Goal: Complete application form

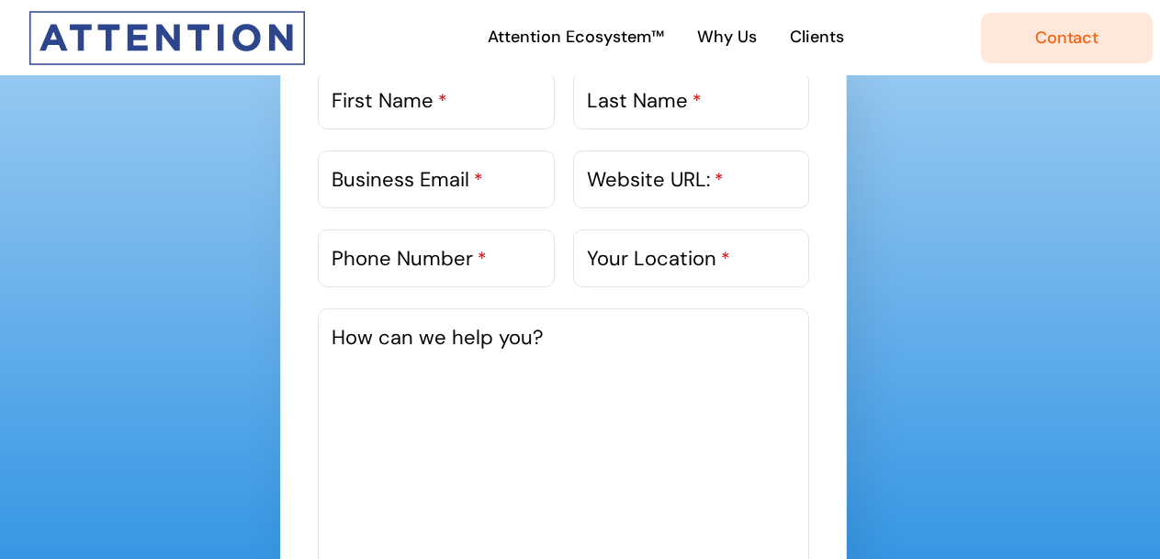
scroll to position [954, 0]
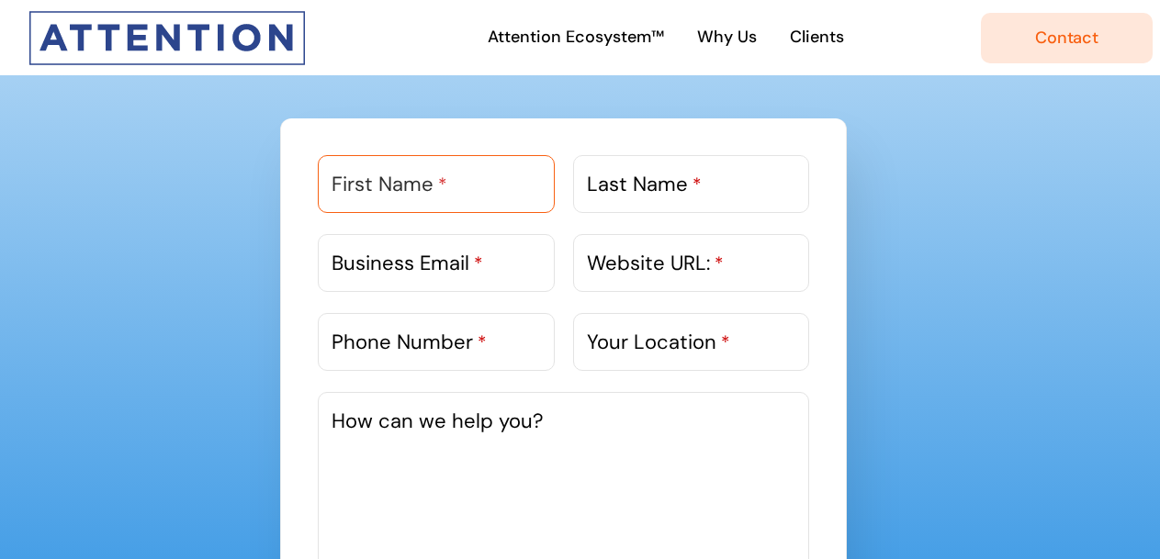
click at [492, 199] on input "First Name *" at bounding box center [436, 184] width 236 height 58
type input "Gautam"
click at [588, 184] on label "Last Name *" at bounding box center [644, 184] width 115 height 30
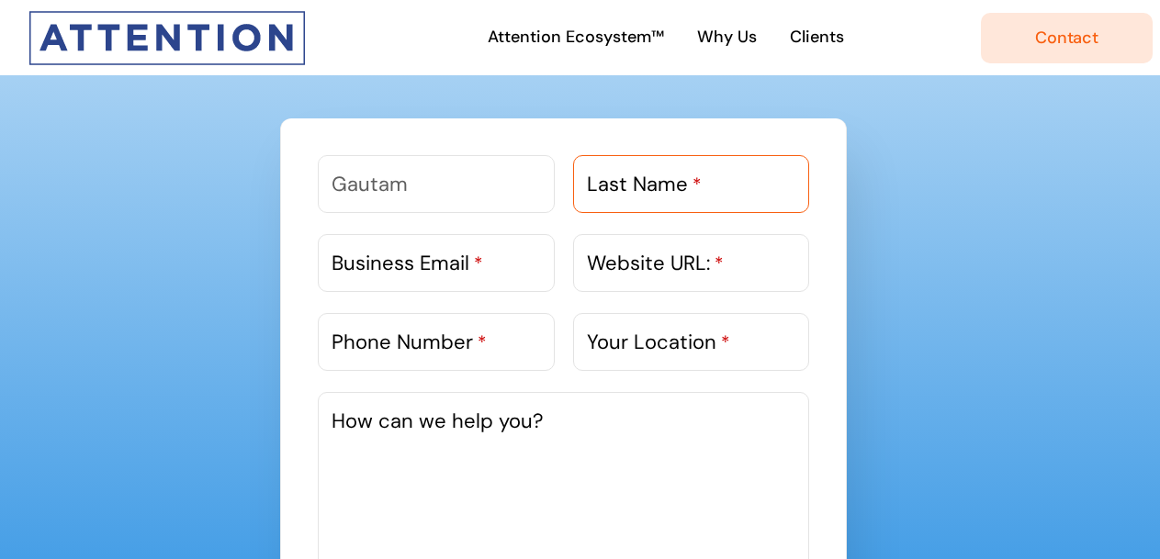
click at [588, 184] on input "Last Name *" at bounding box center [691, 184] width 236 height 58
type input "[PERSON_NAME]"
click at [475, 253] on span "*" at bounding box center [478, 264] width 9 height 24
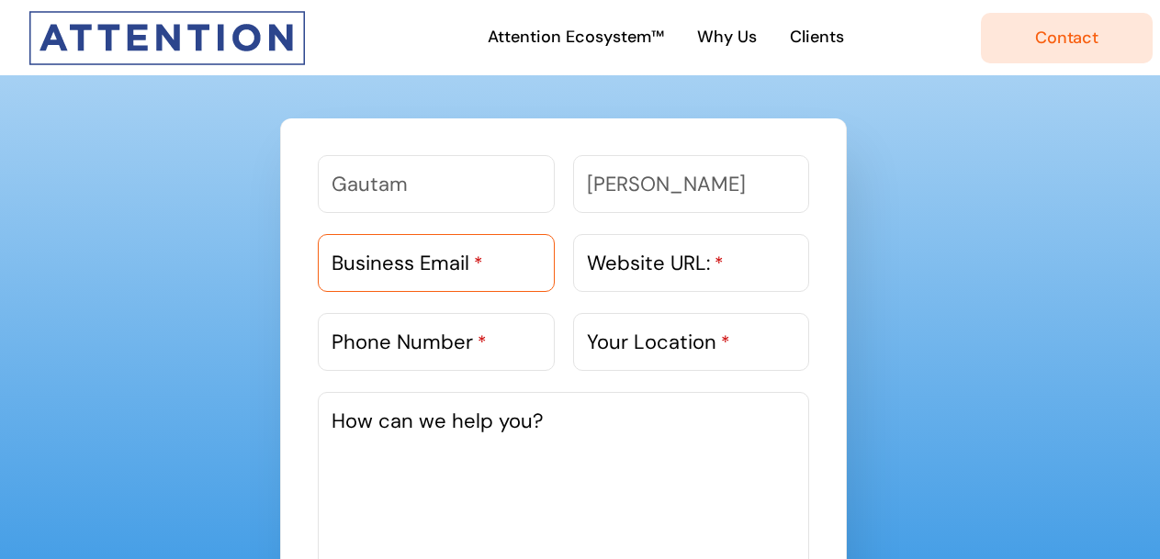
click at [475, 253] on input "Business Email *" at bounding box center [436, 263] width 236 height 58
click at [475, 253] on span "*" at bounding box center [478, 264] width 9 height 24
click at [475, 253] on input "Business Email *" at bounding box center [436, 263] width 236 height 58
click at [398, 272] on label "Business Email *" at bounding box center [408, 263] width 152 height 30
click at [398, 272] on input "Business Email *" at bounding box center [436, 263] width 236 height 58
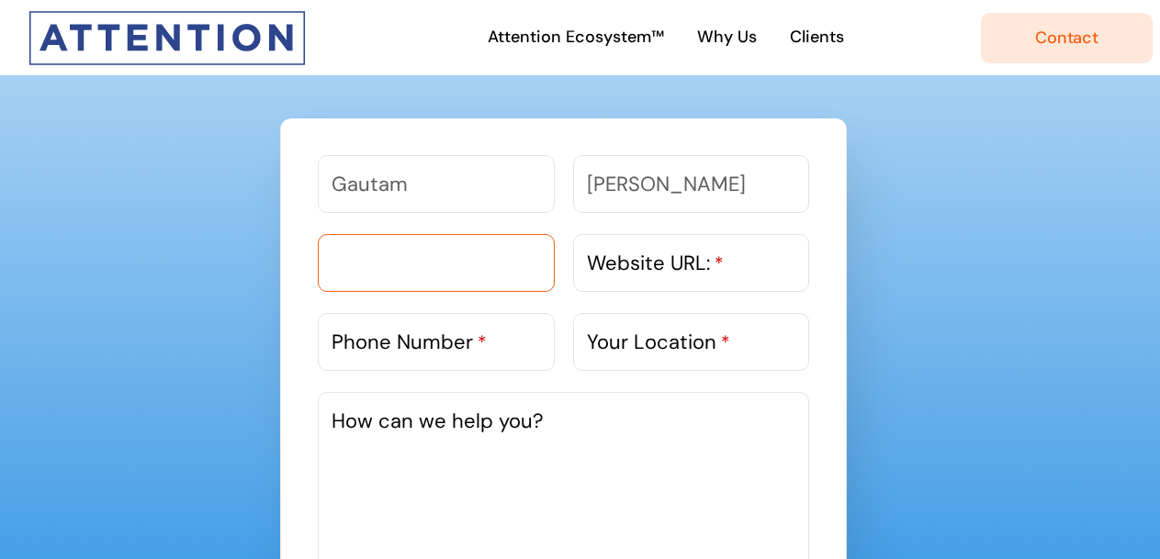
paste input "[EMAIL_ADDRESS][DOMAIN_NAME]"
type input "[EMAIL_ADDRESS][DOMAIN_NAME]"
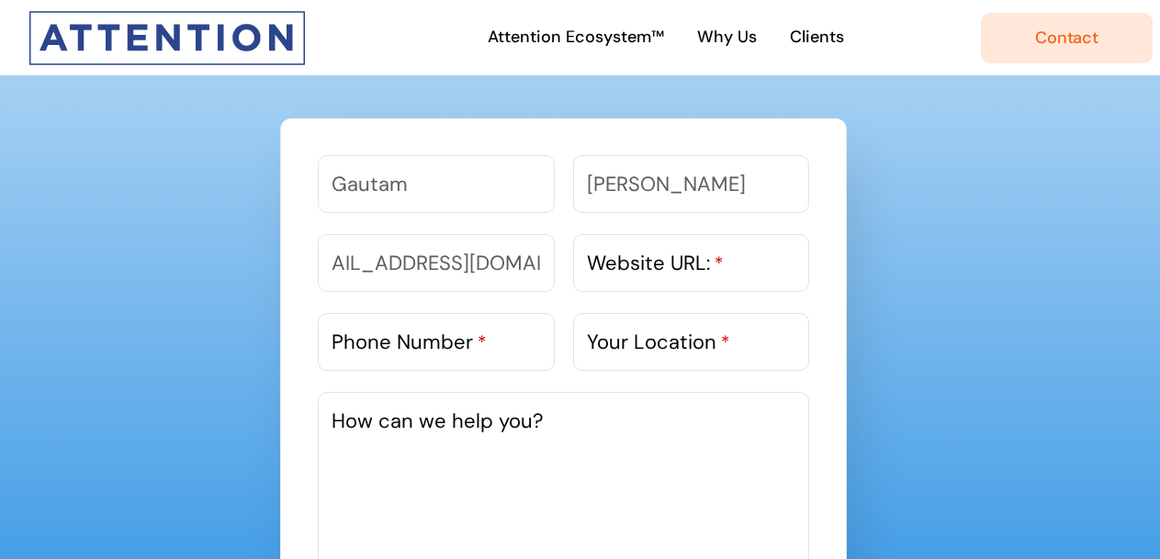
scroll to position [0, 0]
click at [660, 277] on label "Website URL: *" at bounding box center [655, 263] width 137 height 30
click at [660, 277] on input "Website URL: *" at bounding box center [691, 263] width 236 height 58
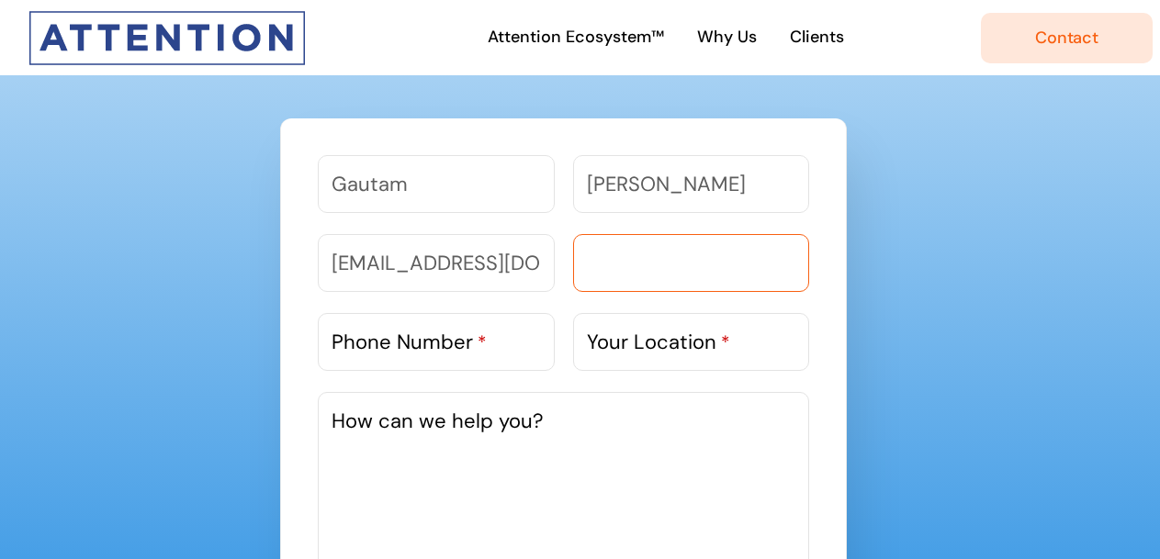
paste input "[URL][DOMAIN_NAME]"
type input "[URL][DOMAIN_NAME]"
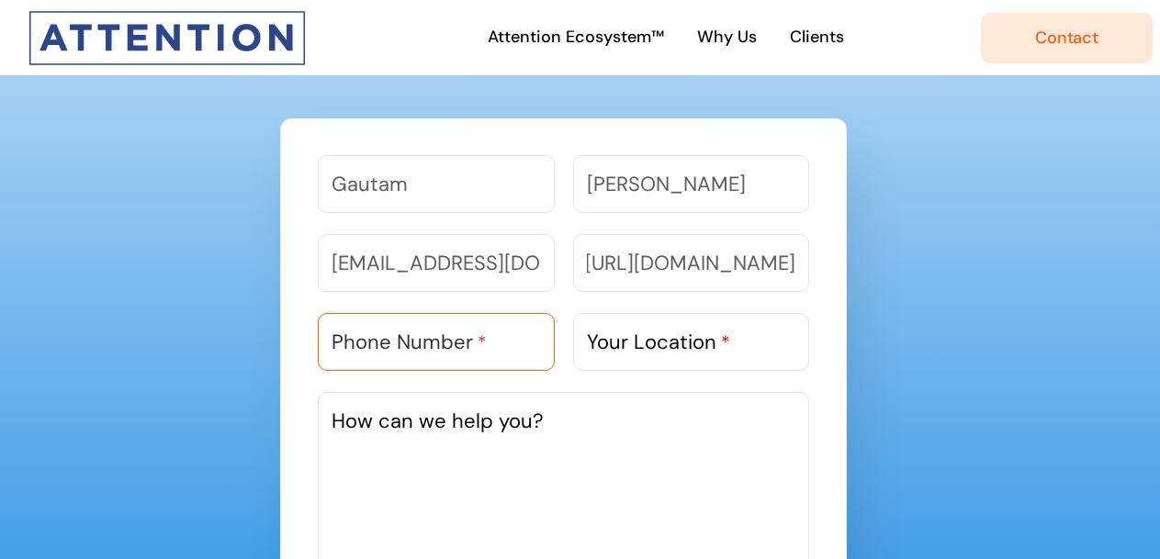
click at [490, 360] on input "Phone Number *" at bounding box center [436, 342] width 236 height 58
paste input "9818303983"
type input "9818303983"
click at [643, 345] on label "Your Location *" at bounding box center [658, 342] width 143 height 30
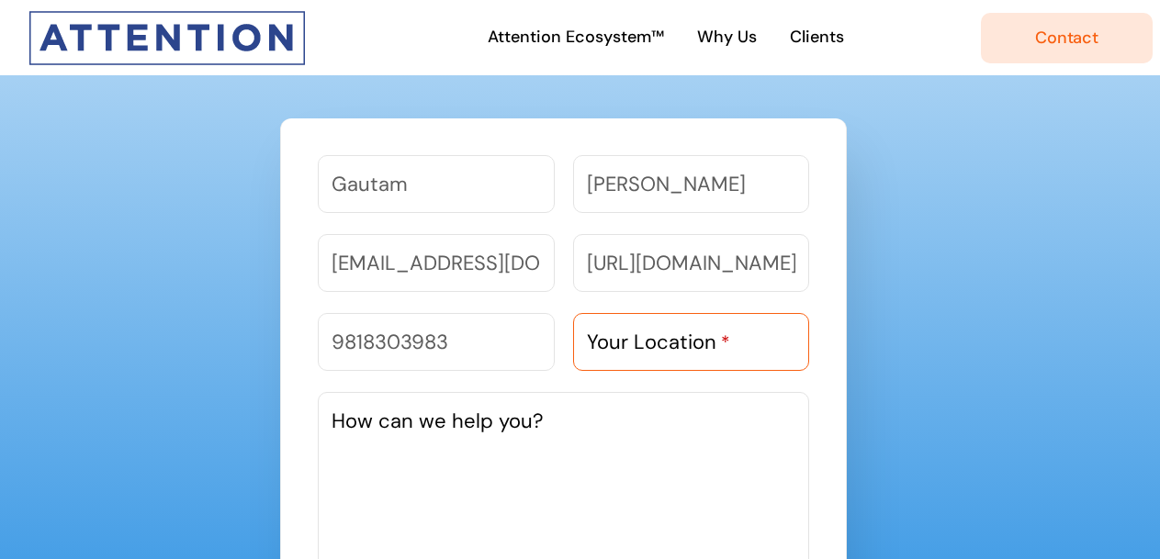
click at [643, 345] on input "Your Location *" at bounding box center [691, 342] width 236 height 58
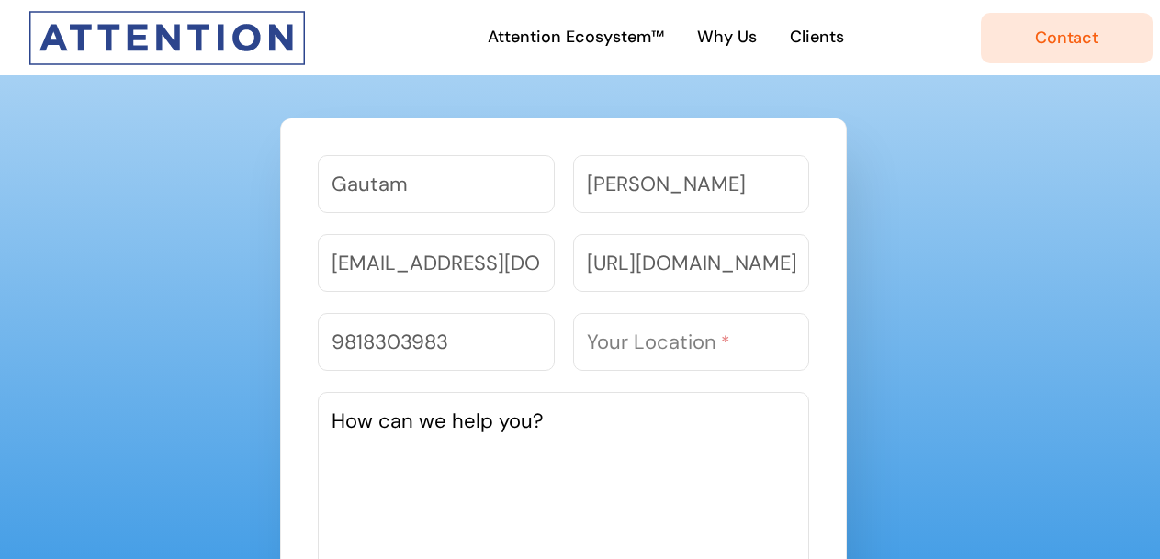
click at [517, 522] on textarea "How can we help you?" at bounding box center [563, 530] width 491 height 276
paste textarea "I had a look at your Website and noticed you are in a similar space - digital m…"
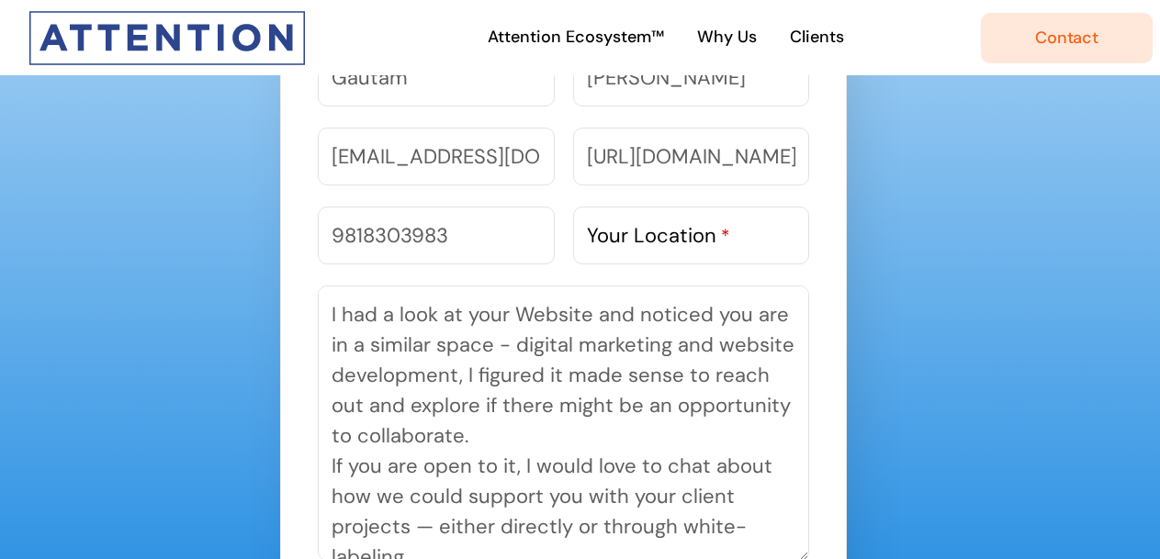
scroll to position [162, 0]
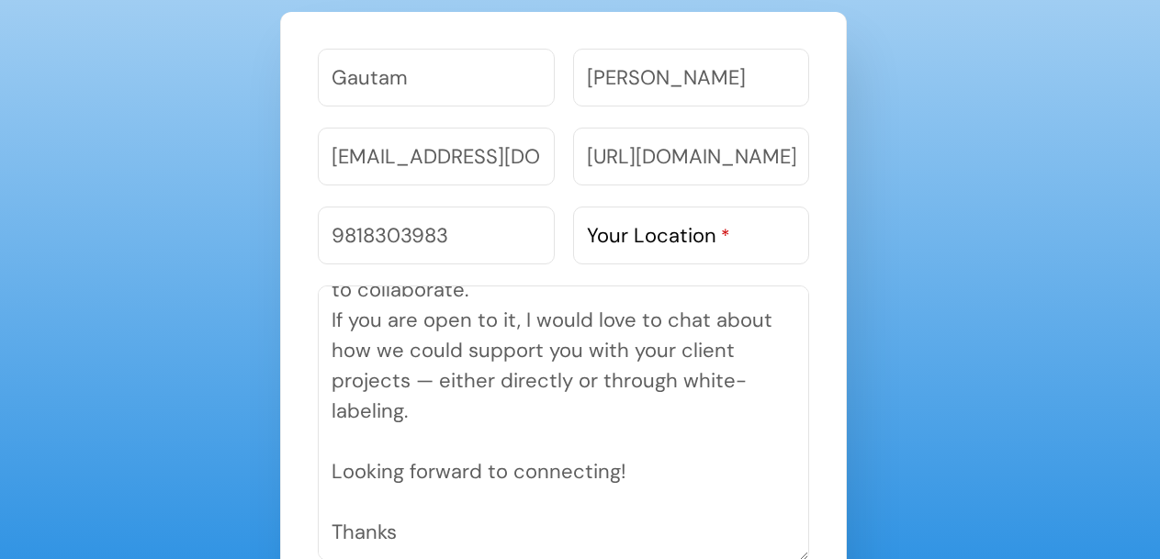
type textarea "I had a look at your Website and noticed you are in a similar space - digital m…"
click at [627, 229] on label "Your Location *" at bounding box center [658, 235] width 143 height 30
click at [627, 229] on input "Your Location *" at bounding box center [691, 236] width 236 height 58
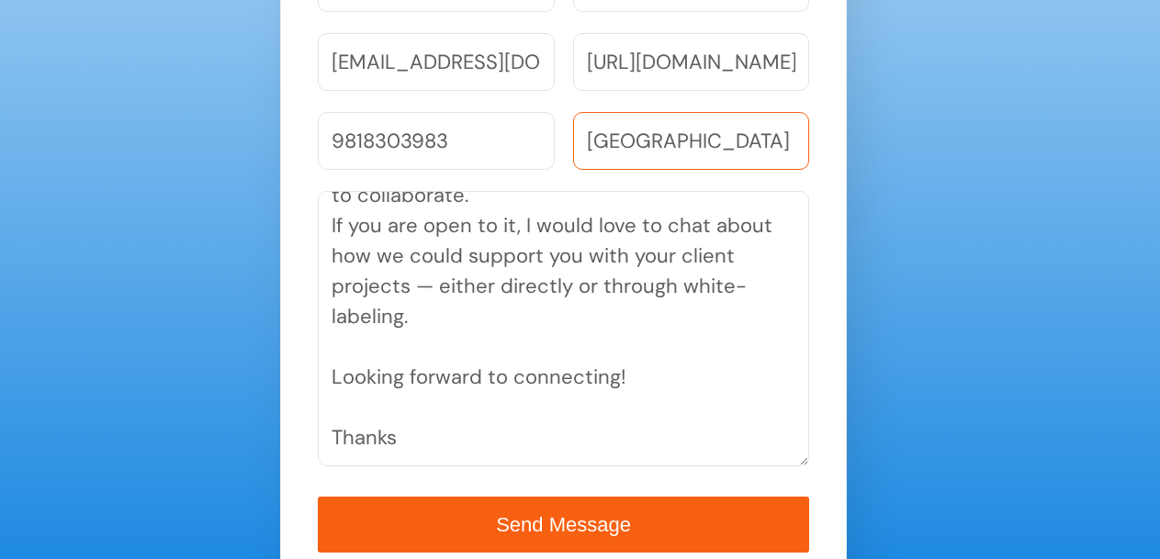
scroll to position [1222, 0]
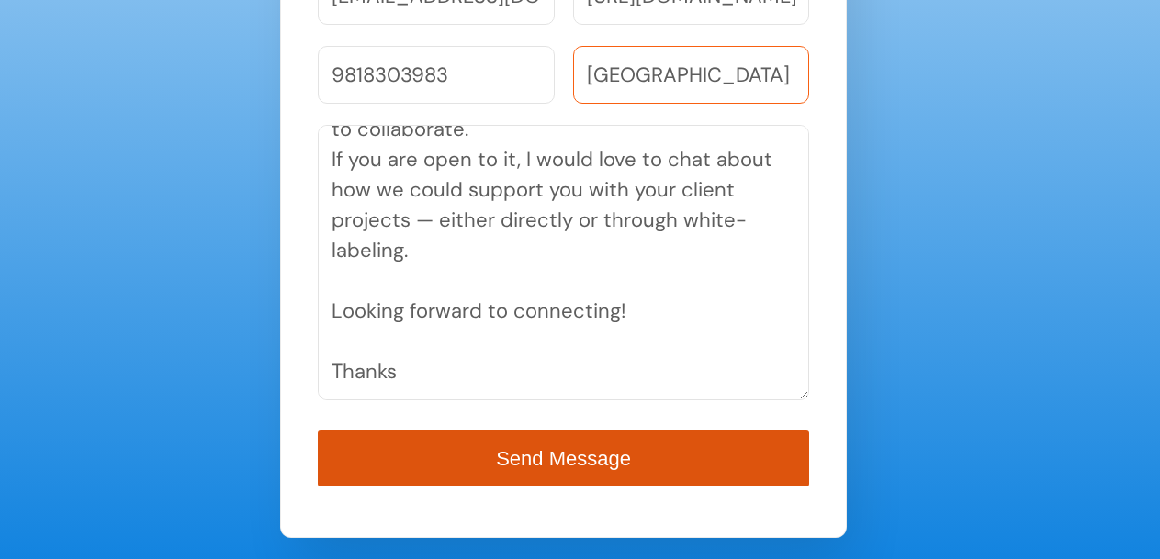
type input "[GEOGRAPHIC_DATA]"
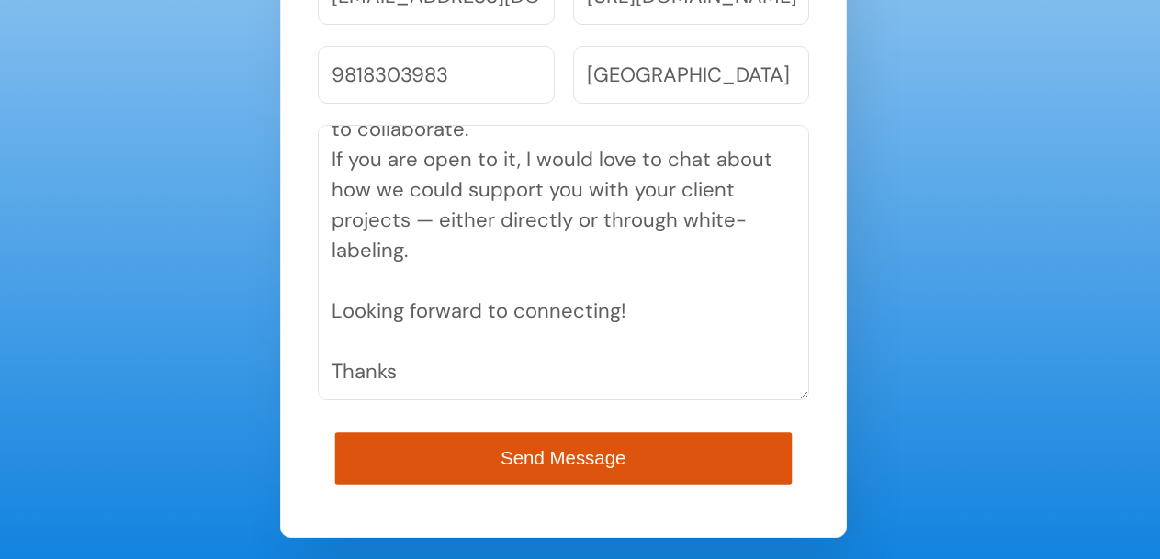
click at [550, 453] on span "Send Message" at bounding box center [563, 458] width 125 height 21
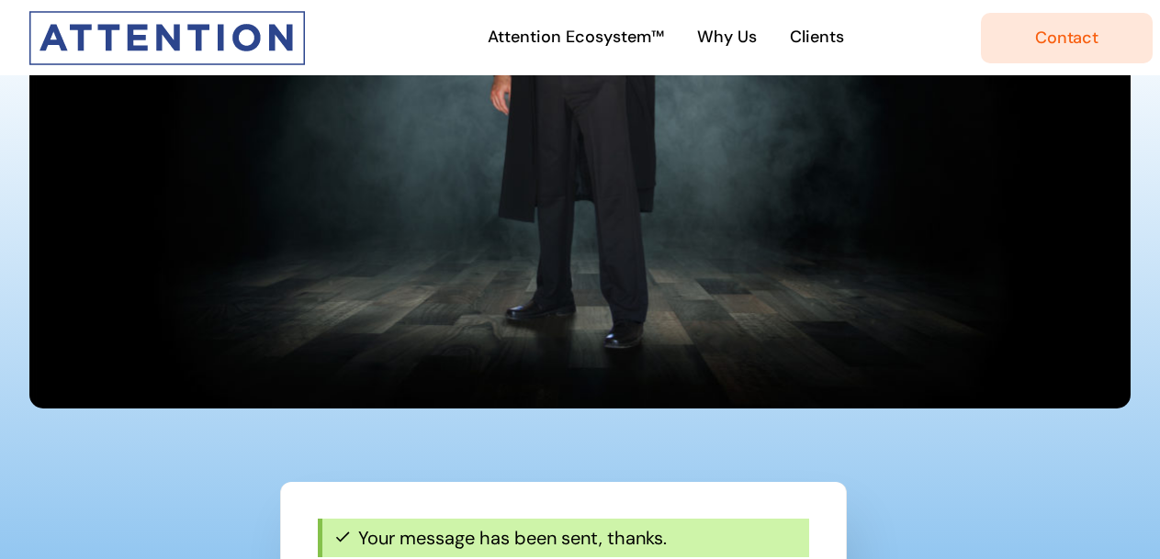
scroll to position [602, 0]
